Goal: Leave review/rating

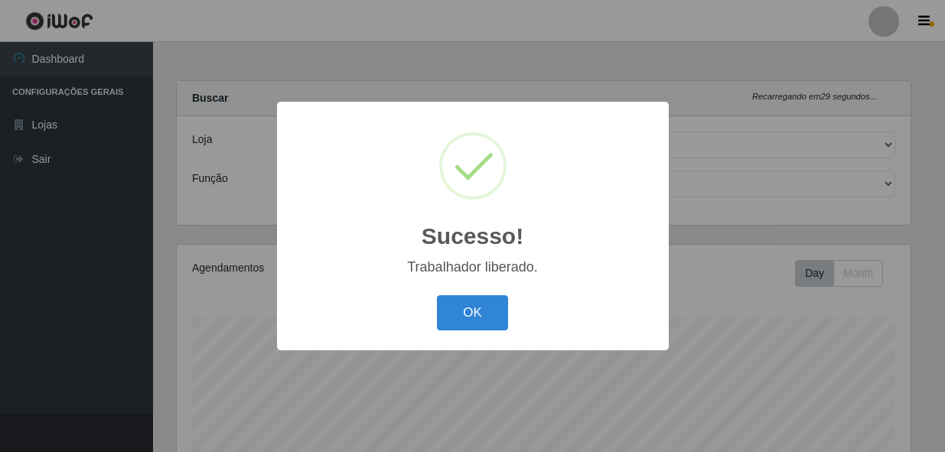
select select "230"
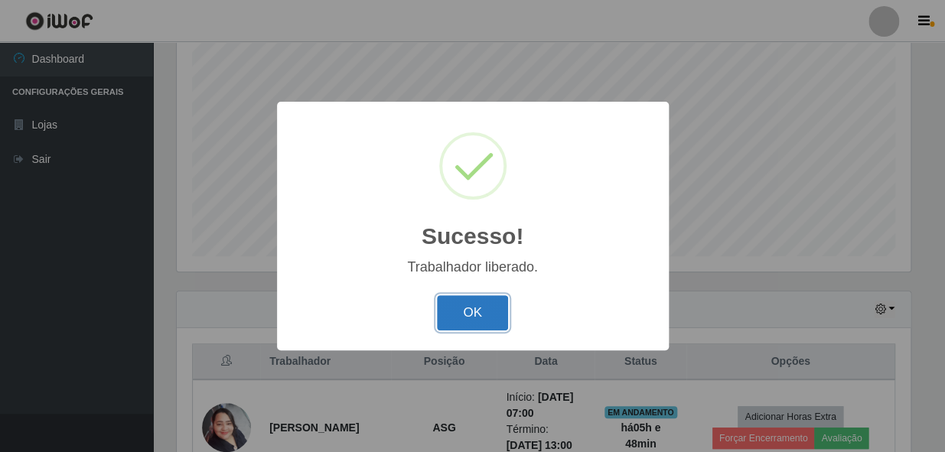
click at [487, 308] on button "OK" at bounding box center [472, 313] width 71 height 36
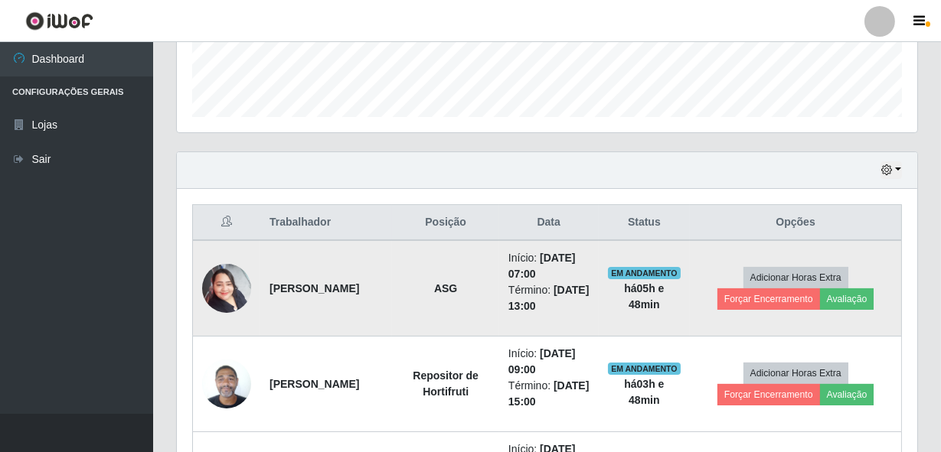
scroll to position [429, 0]
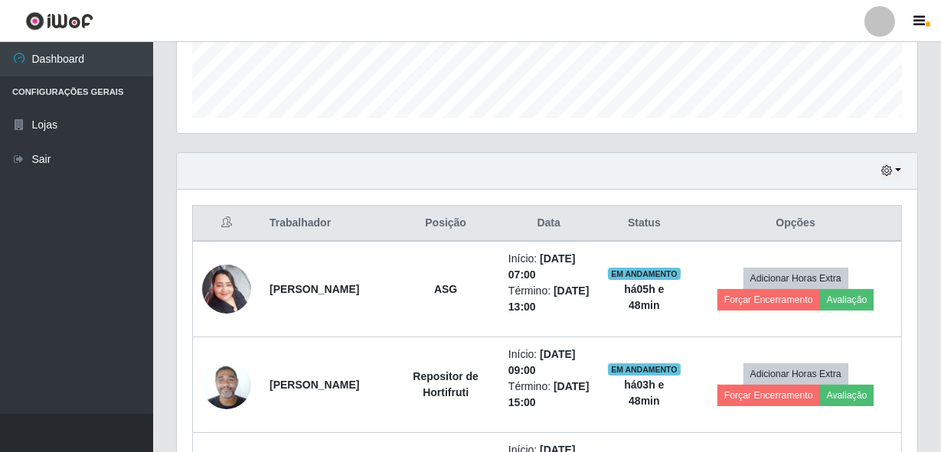
click at [788, 168] on div "Hoje 1 dia 3 dias 1 Semana Não encerrados" at bounding box center [547, 171] width 740 height 37
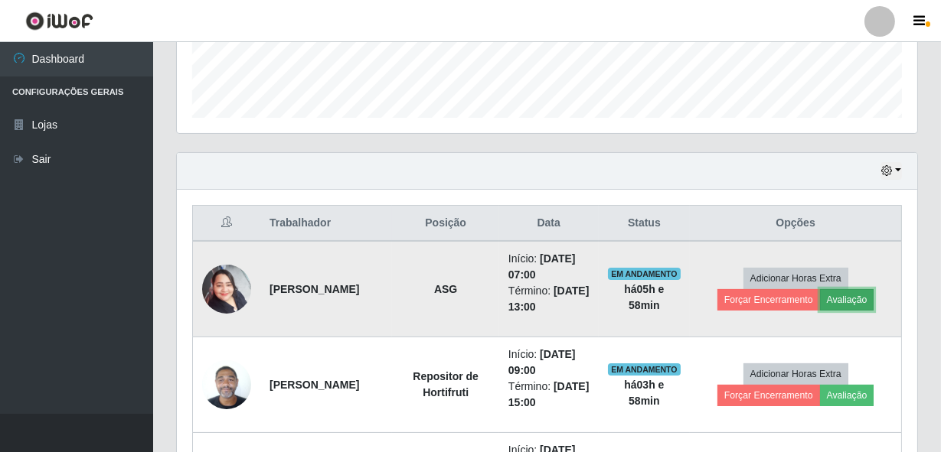
click at [846, 299] on button "Avaliação" at bounding box center [847, 299] width 54 height 21
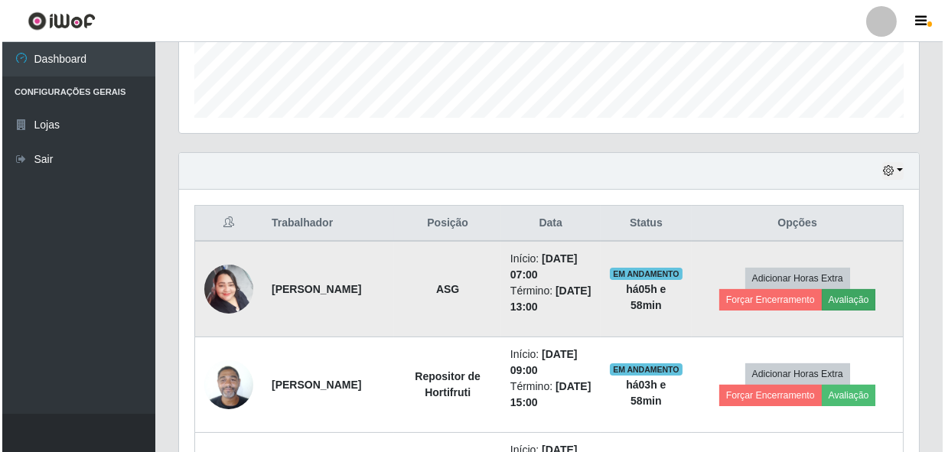
scroll to position [318, 733]
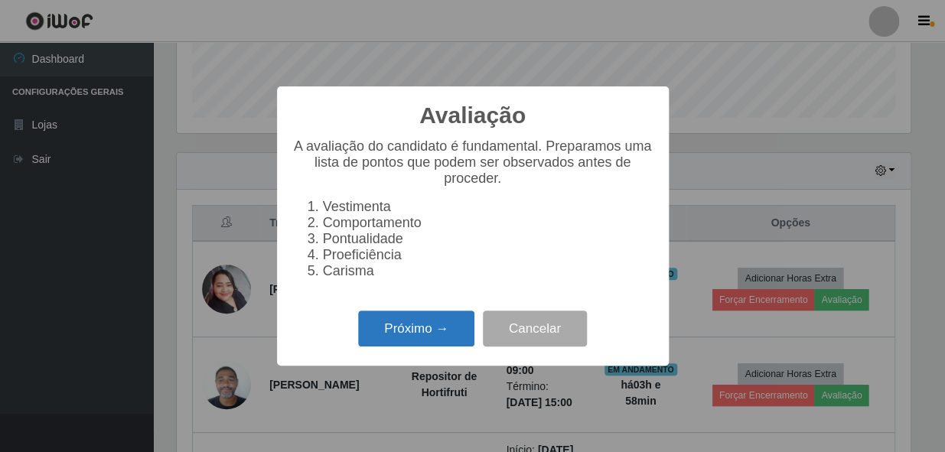
click at [429, 324] on button "Próximo →" at bounding box center [416, 329] width 116 height 36
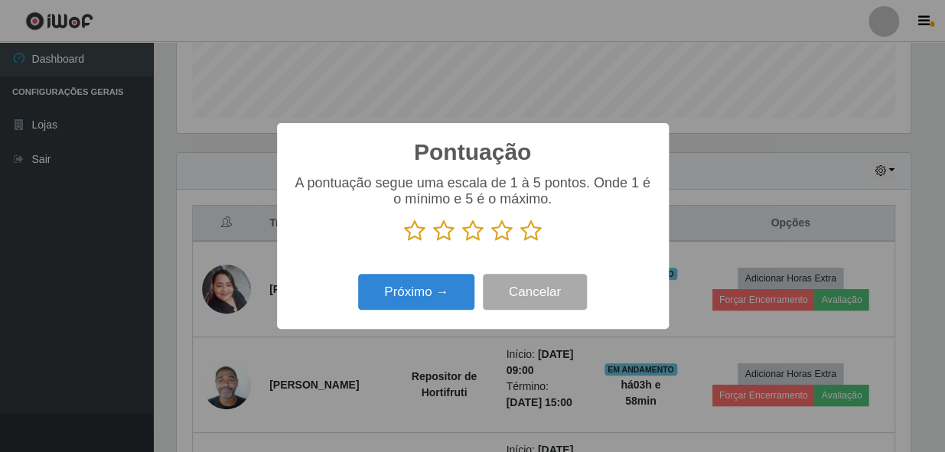
scroll to position [764957, 764540]
click at [530, 241] on icon at bounding box center [530, 231] width 21 height 23
click at [520, 243] on input "radio" at bounding box center [520, 243] width 0 height 0
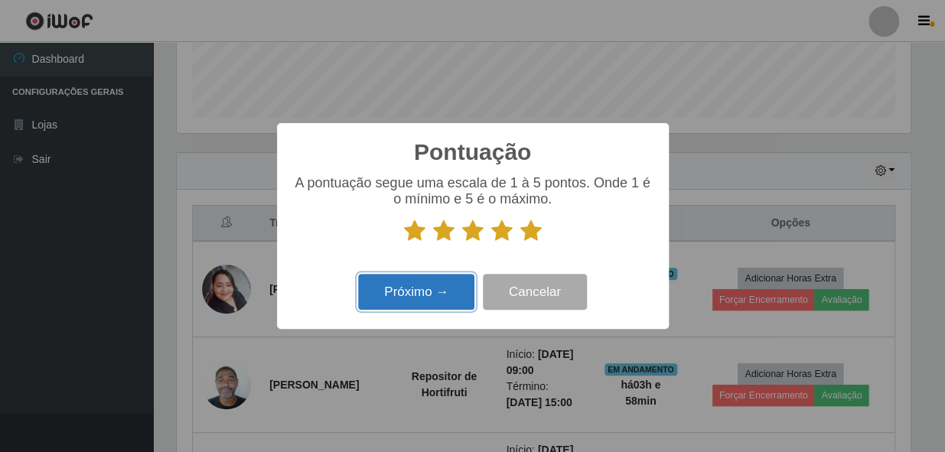
click at [436, 289] on button "Próximo →" at bounding box center [416, 292] width 116 height 36
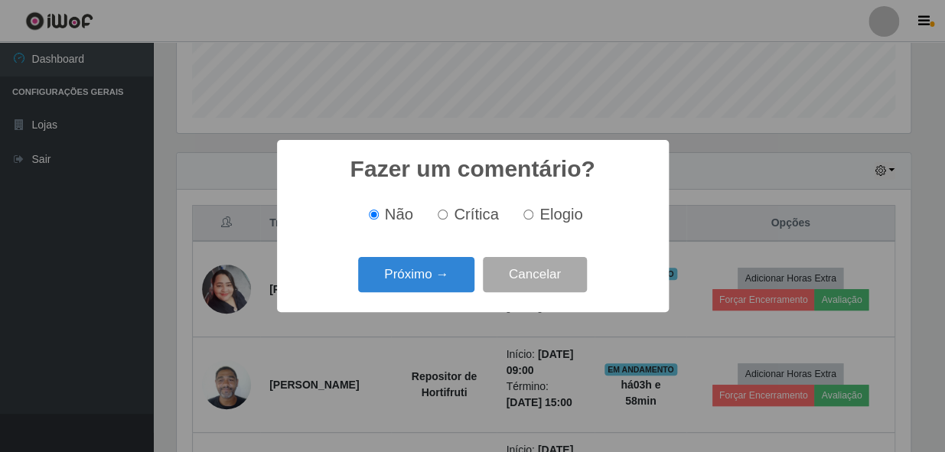
click at [525, 223] on label "Elogio" at bounding box center [549, 215] width 65 height 18
click at [525, 220] on input "Elogio" at bounding box center [528, 215] width 10 height 10
radio input "true"
click at [452, 268] on button "Próximo →" at bounding box center [416, 275] width 116 height 36
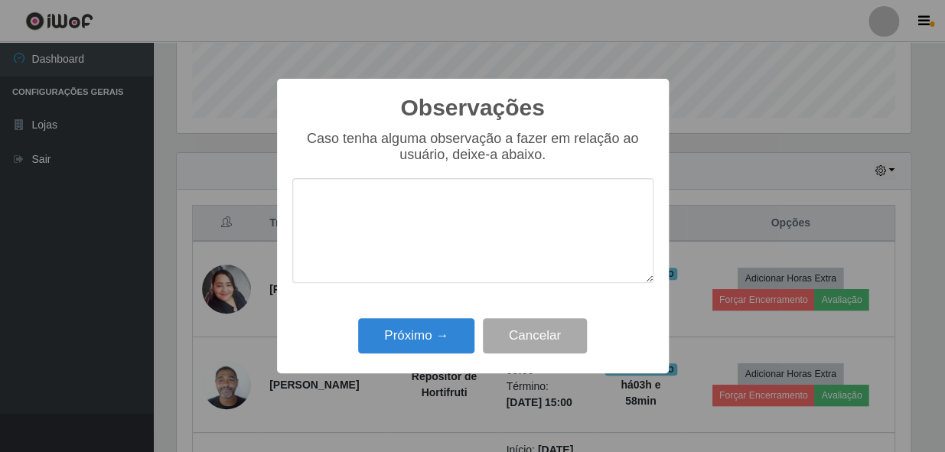
click at [457, 243] on textarea at bounding box center [472, 230] width 361 height 105
type textarea "63297"
drag, startPoint x: 429, startPoint y: 215, endPoint x: 279, endPoint y: 203, distance: 149.7
click at [279, 203] on div "Observações × Caso tenha alguma observação a fazer em relação ao usuário, deixe…" at bounding box center [473, 226] width 392 height 295
click at [734, 201] on div "Observações × Caso tenha alguma observação a fazer em relação ao usuário, deixe…" at bounding box center [472, 226] width 945 height 452
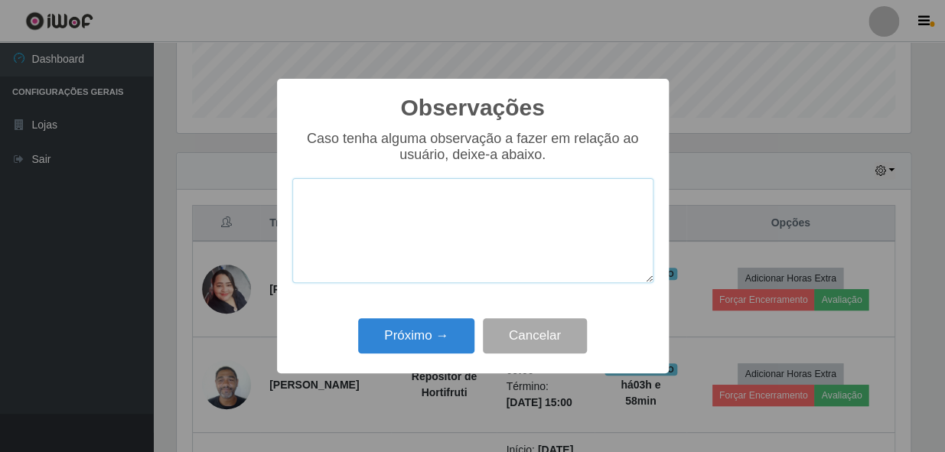
click at [467, 236] on textarea at bounding box center [472, 230] width 361 height 105
paste textarea "COLABORADOR PROATIVO E CHEGOU PONTUALMENTE."
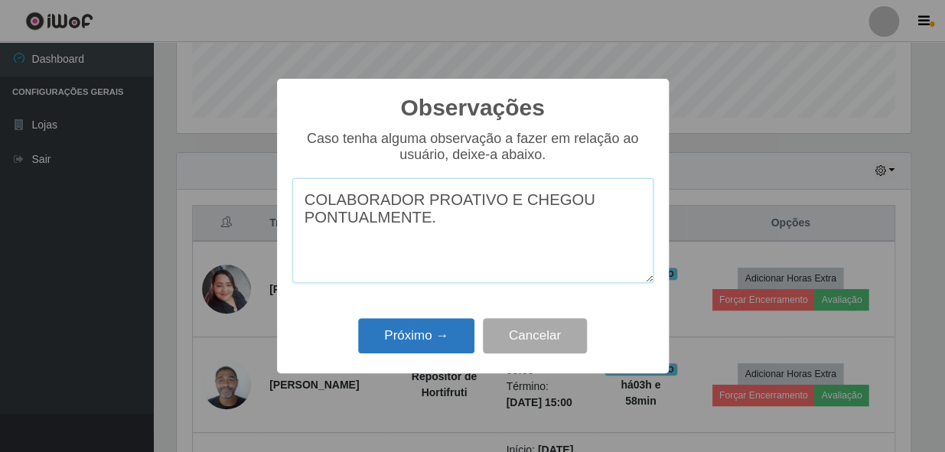
type textarea "COLABORADOR PROATIVO E CHEGOU PONTUALMENTE."
click at [442, 338] on button "Próximo →" at bounding box center [416, 336] width 116 height 36
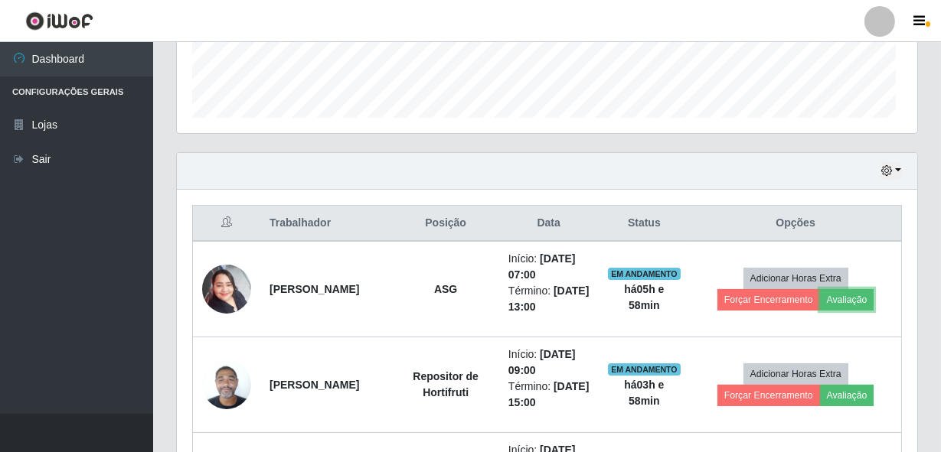
scroll to position [318, 740]
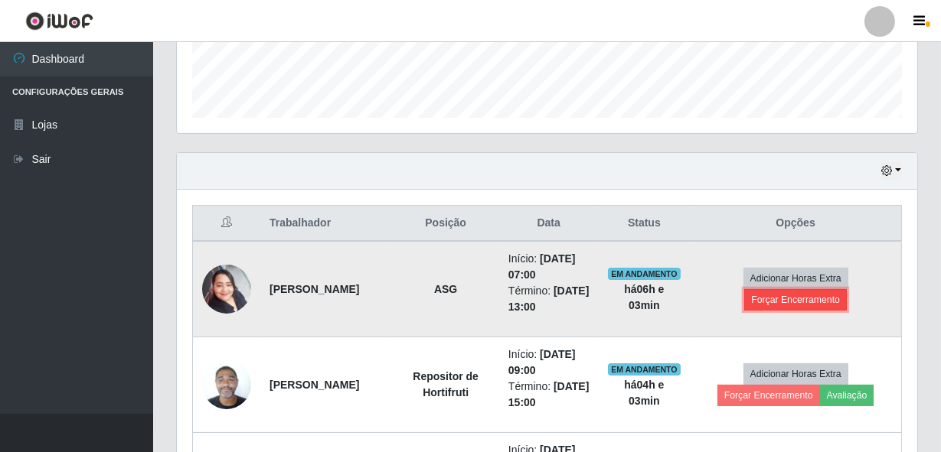
click at [774, 299] on button "Forçar Encerramento" at bounding box center [795, 299] width 103 height 21
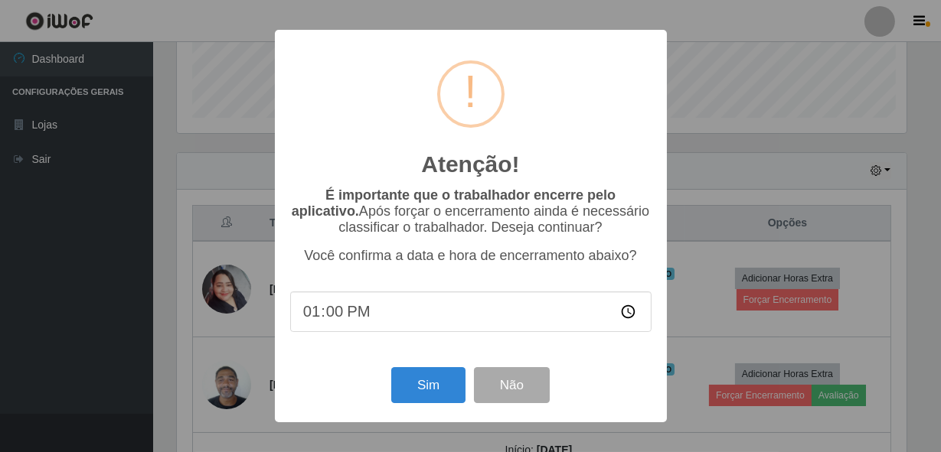
scroll to position [318, 733]
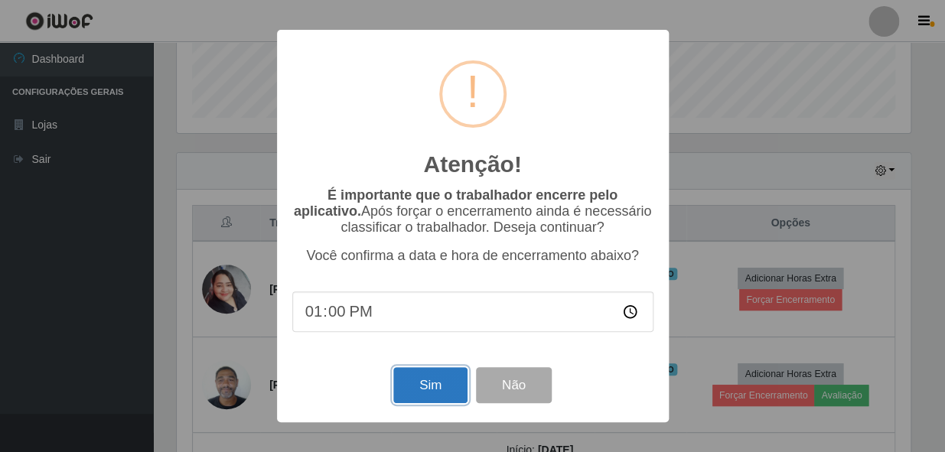
click at [439, 380] on button "Sim" at bounding box center [430, 385] width 74 height 36
